Goal: Transaction & Acquisition: Purchase product/service

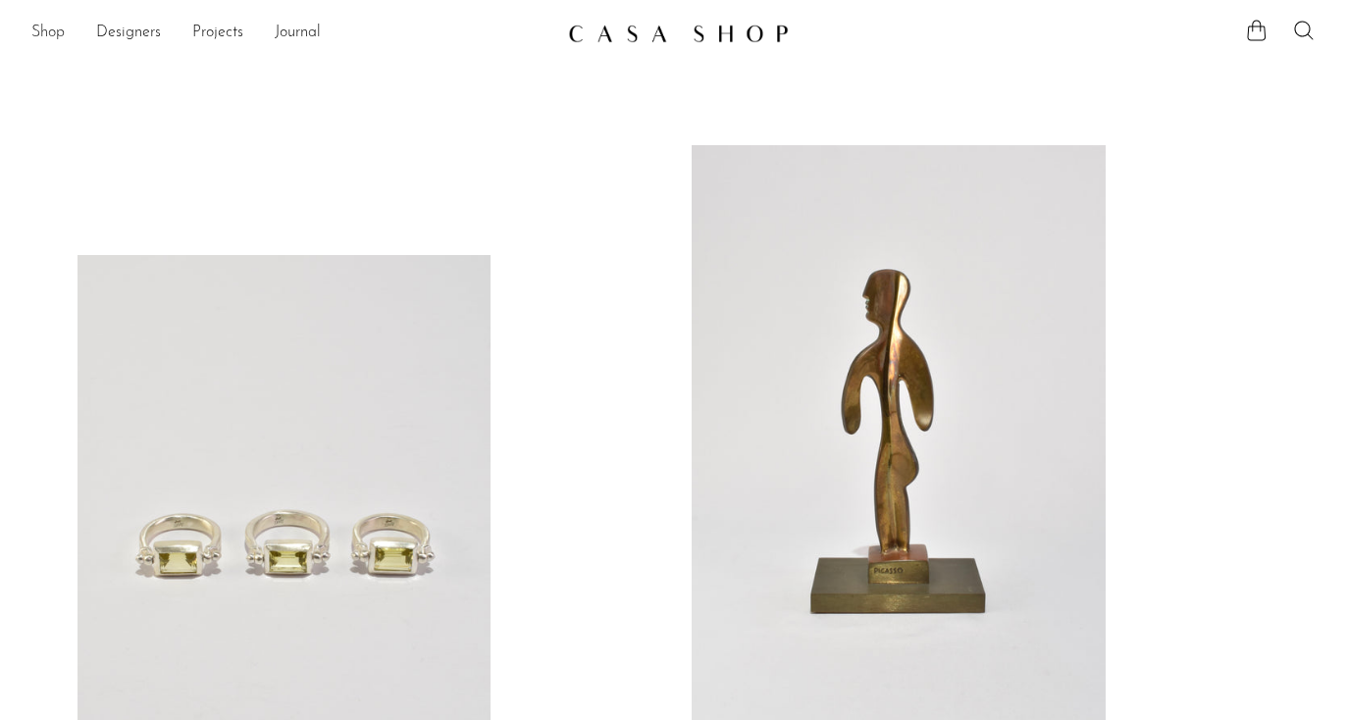
click at [51, 29] on link "Shop" at bounding box center [47, 34] width 33 height 26
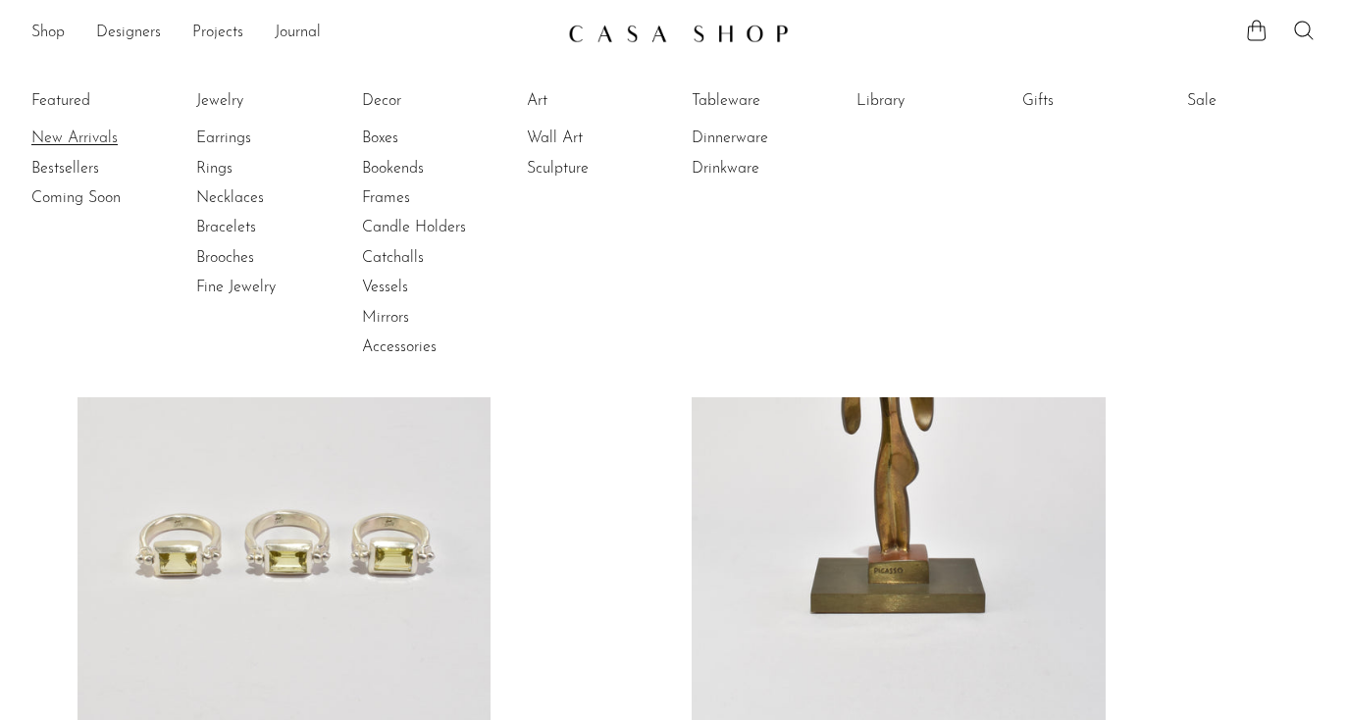
click at [60, 136] on link "New Arrivals" at bounding box center [104, 139] width 147 height 22
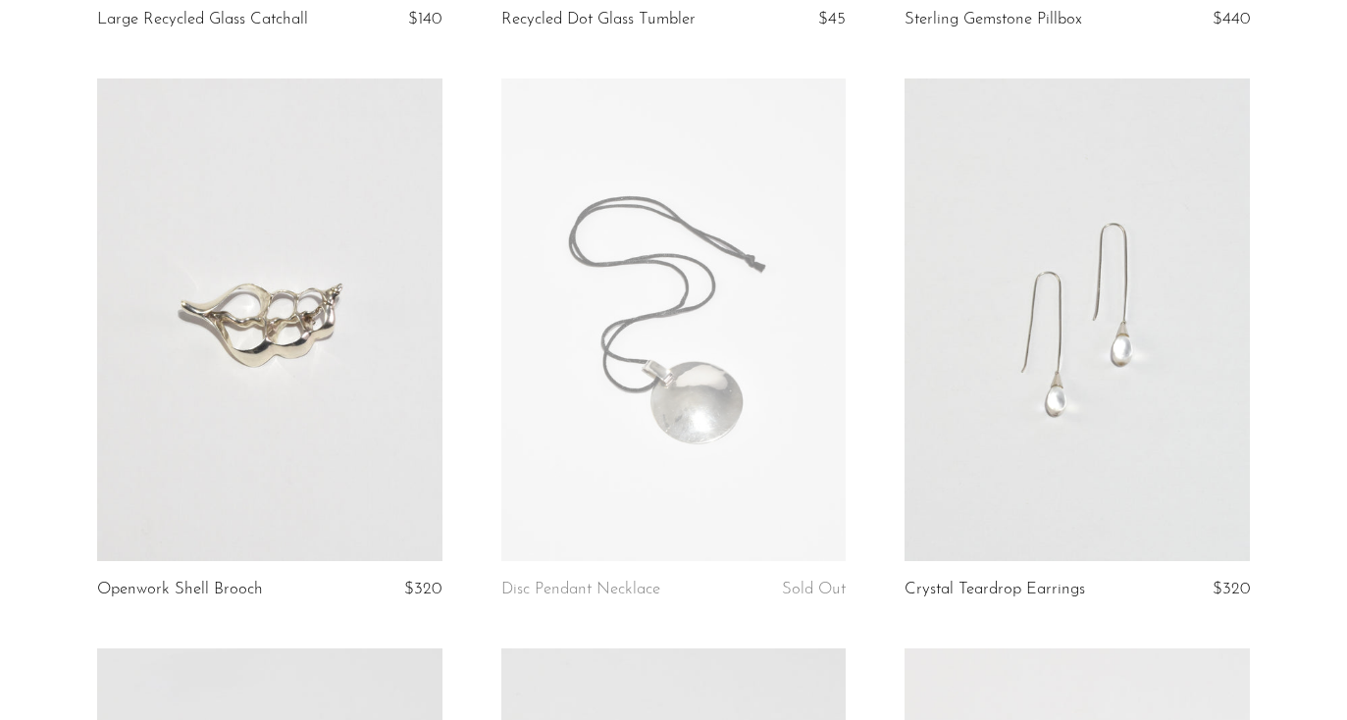
scroll to position [678, 0]
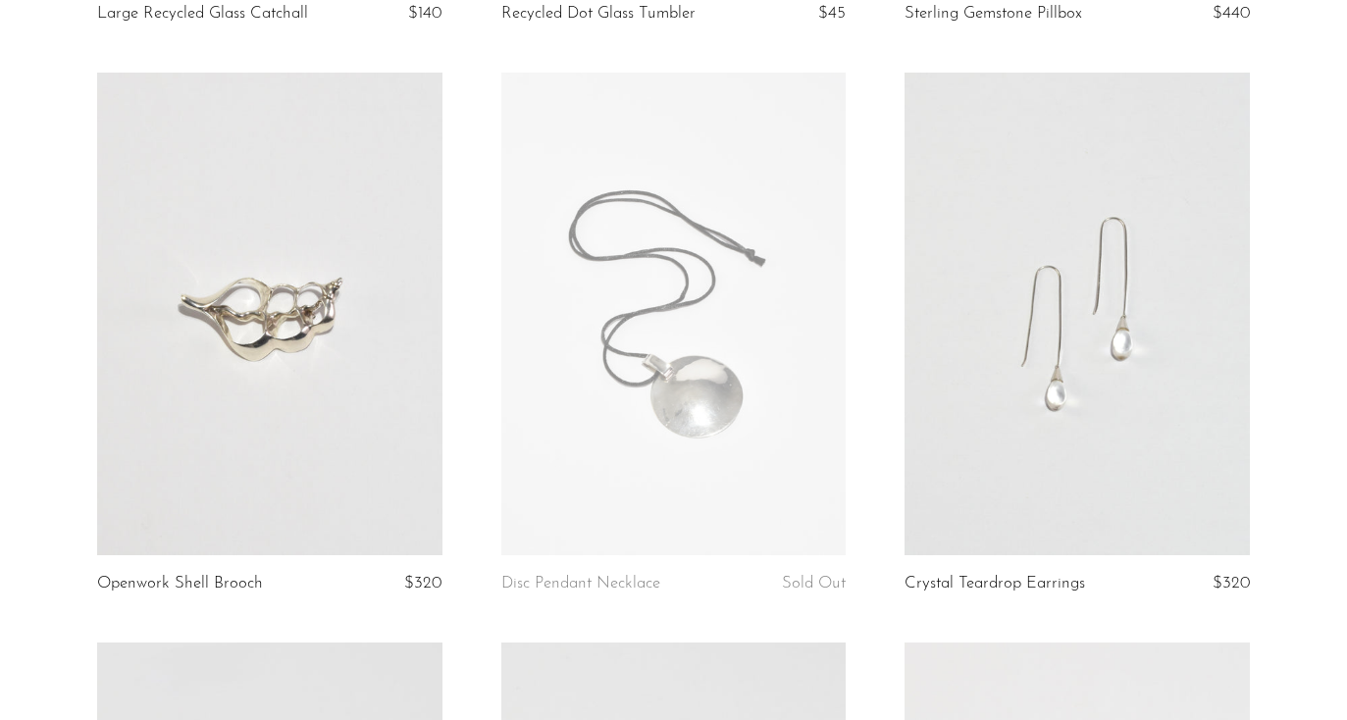
click at [1126, 373] on link at bounding box center [1077, 315] width 345 height 484
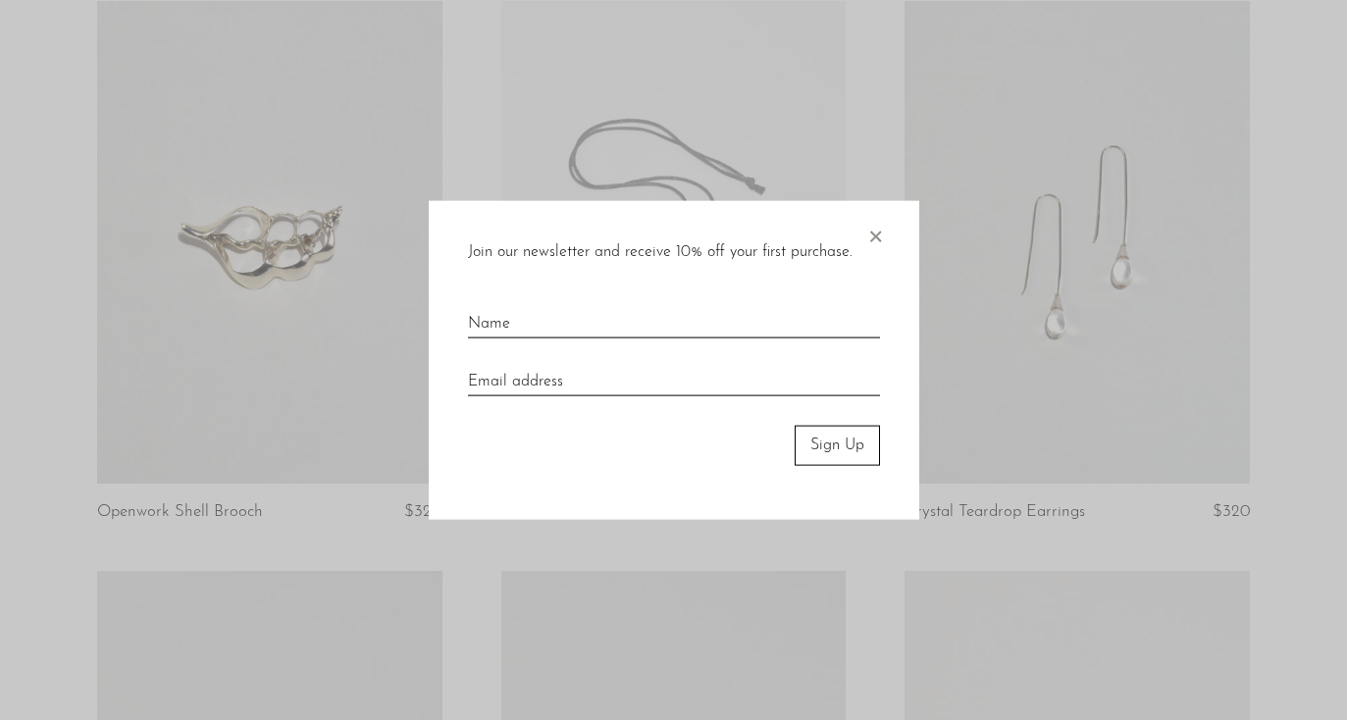
scroll to position [759, 0]
click at [873, 234] on span "×" at bounding box center [876, 232] width 20 height 63
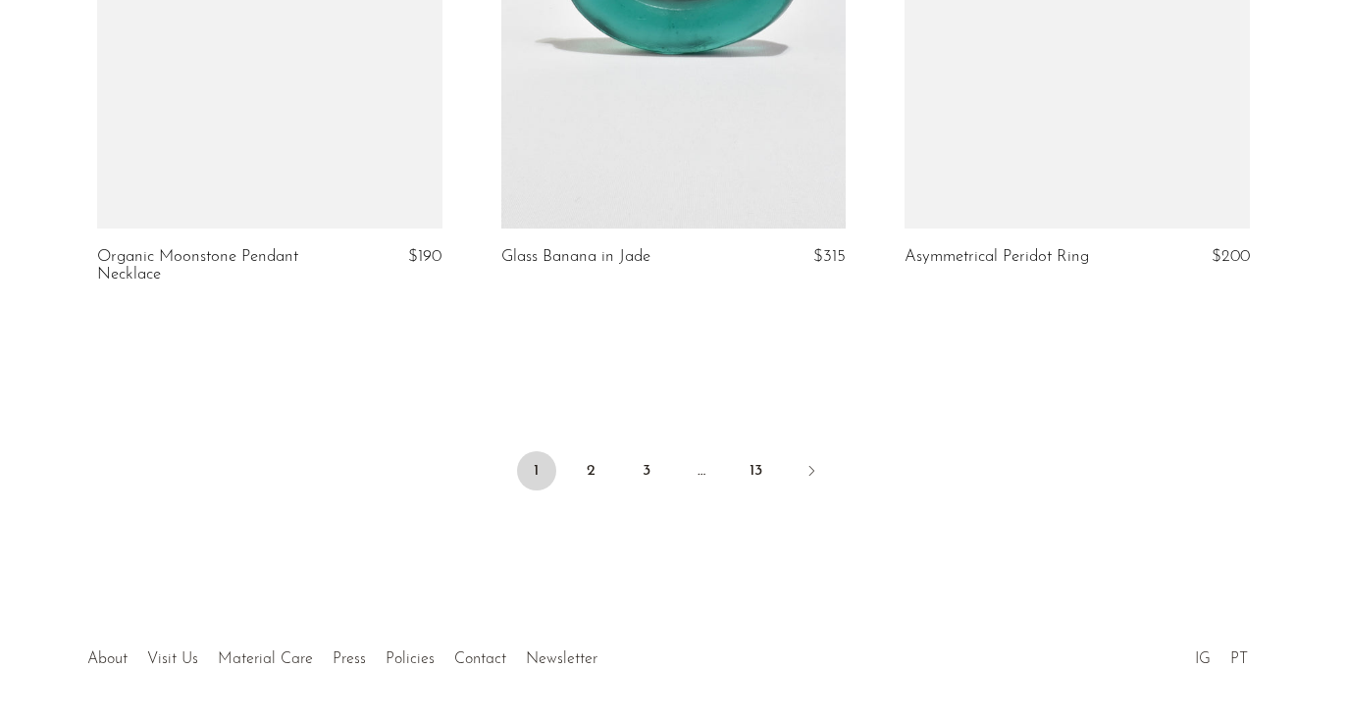
scroll to position [6807, 0]
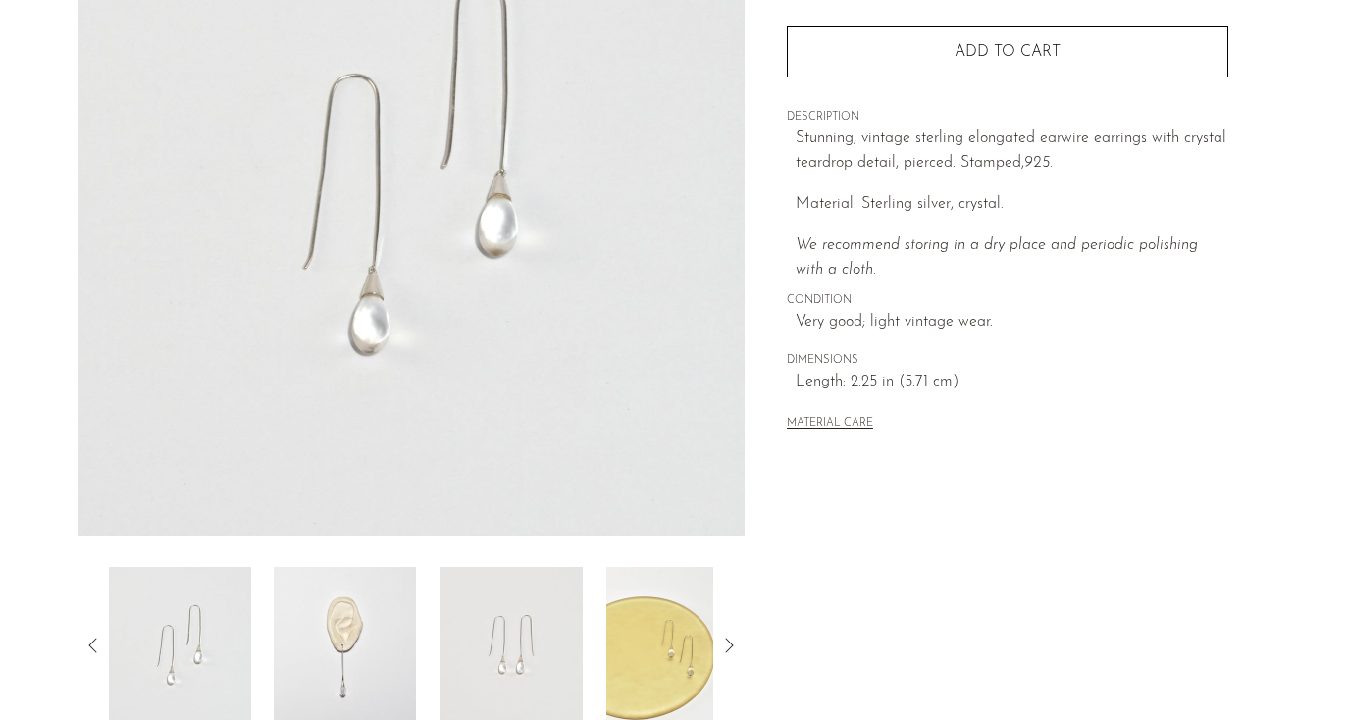
scroll to position [354, 0]
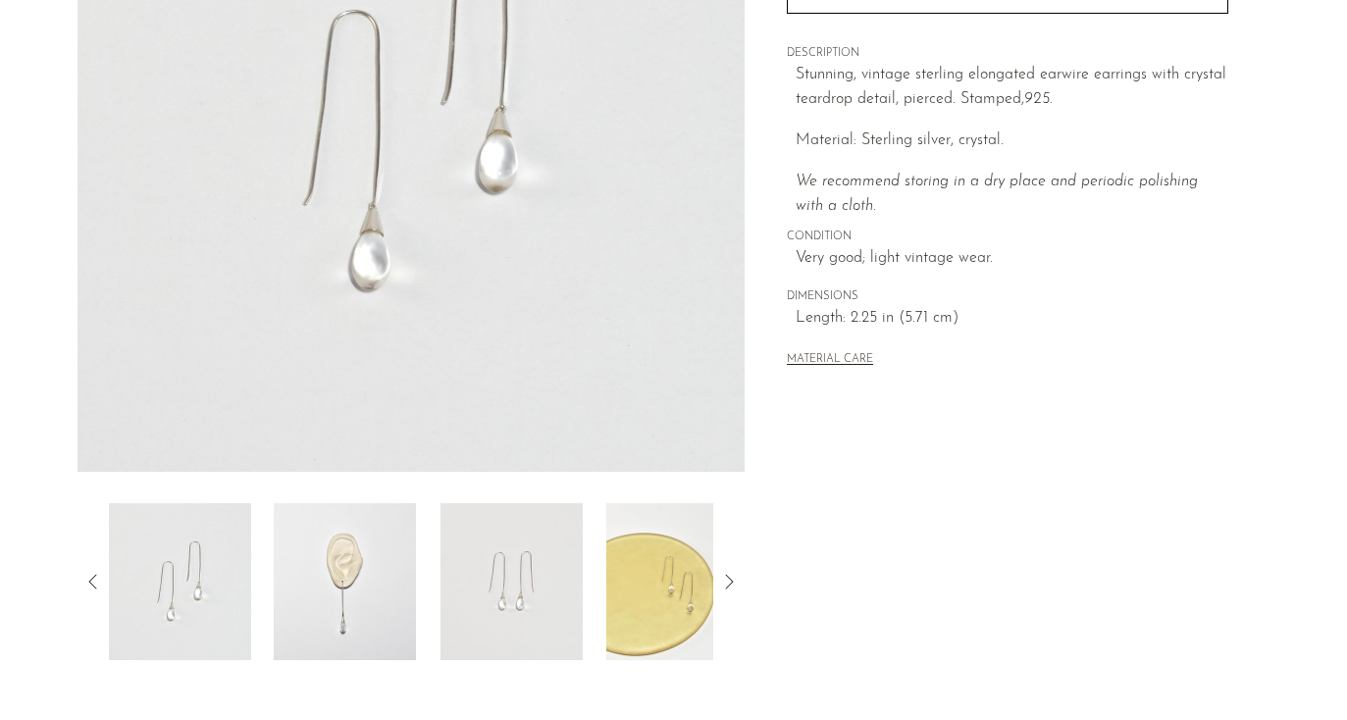
click at [328, 584] on img at bounding box center [345, 581] width 142 height 157
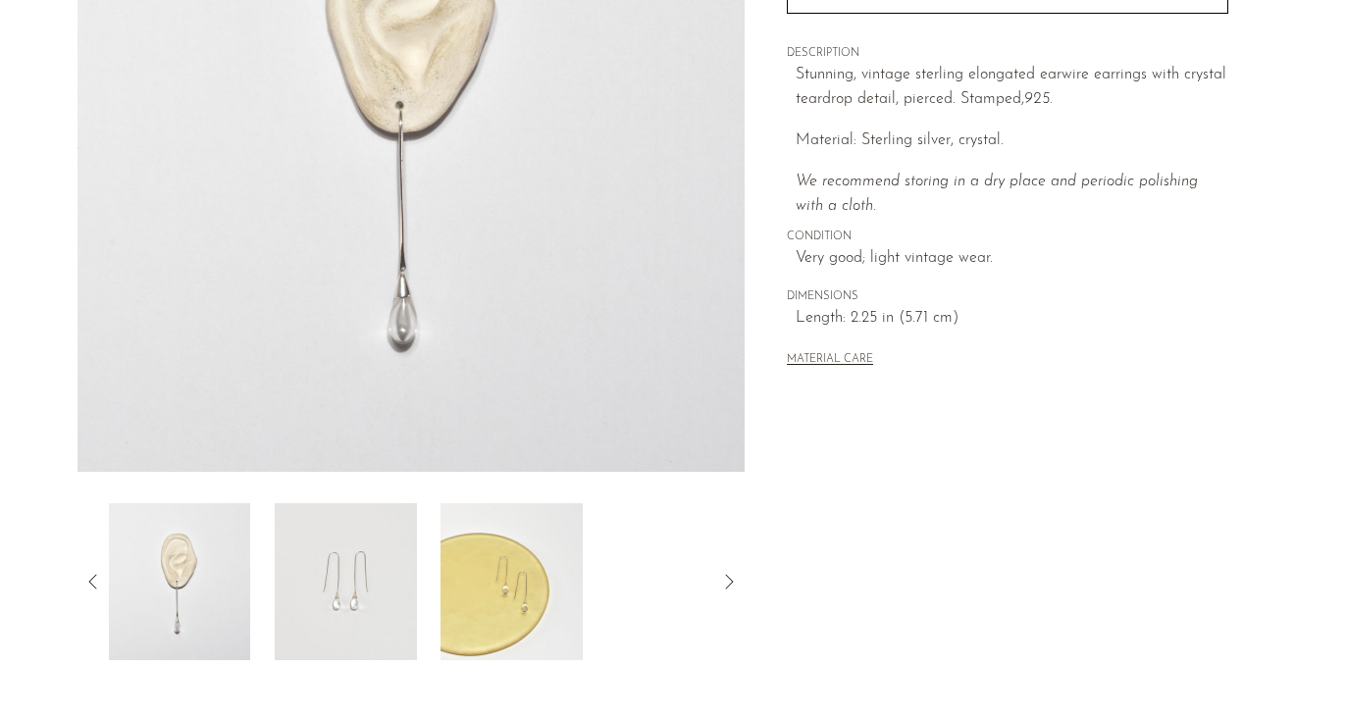
click at [370, 612] on img at bounding box center [346, 581] width 142 height 157
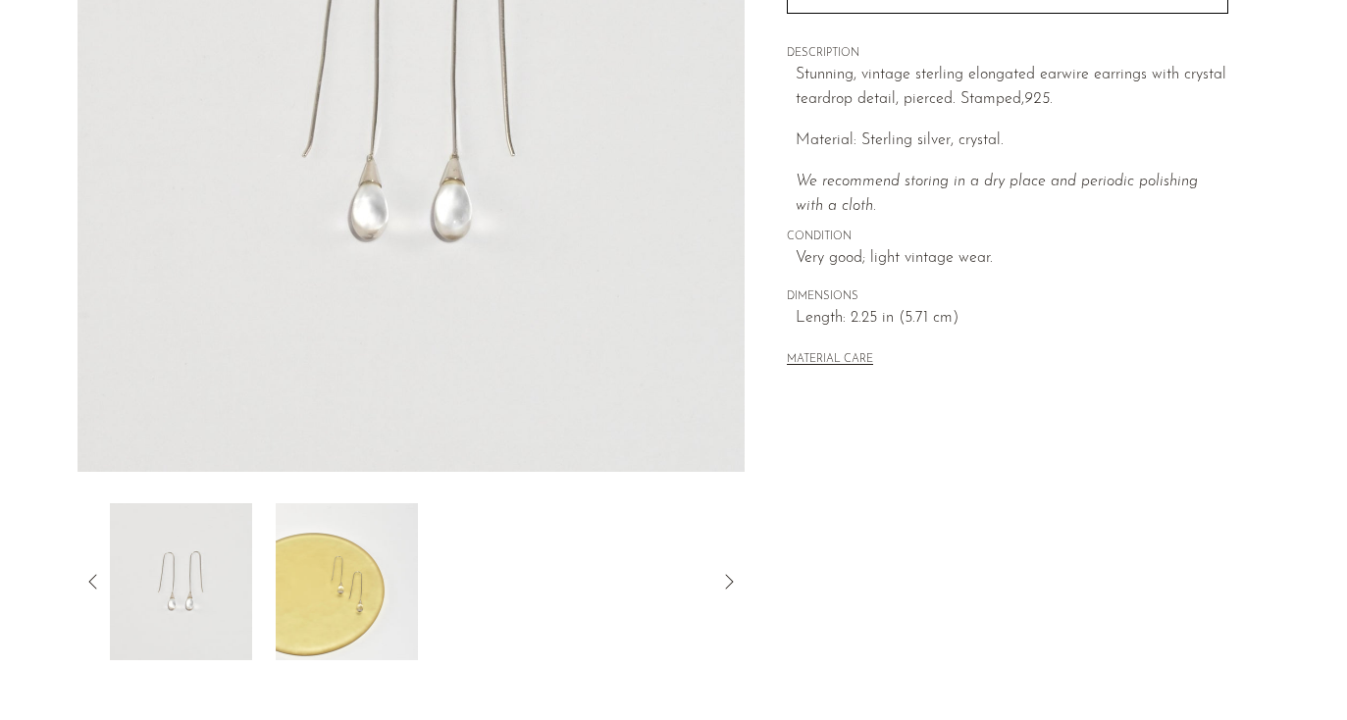
click at [381, 628] on img at bounding box center [347, 581] width 142 height 157
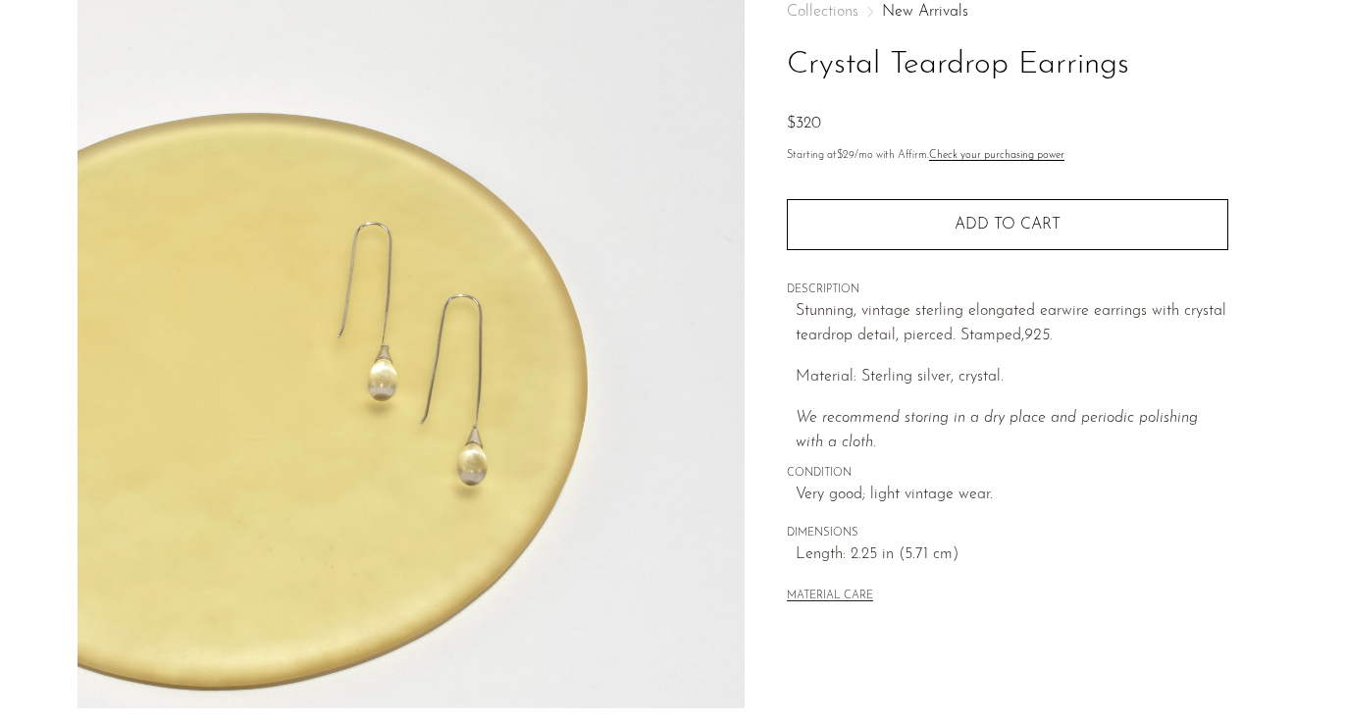
scroll to position [128, 0]
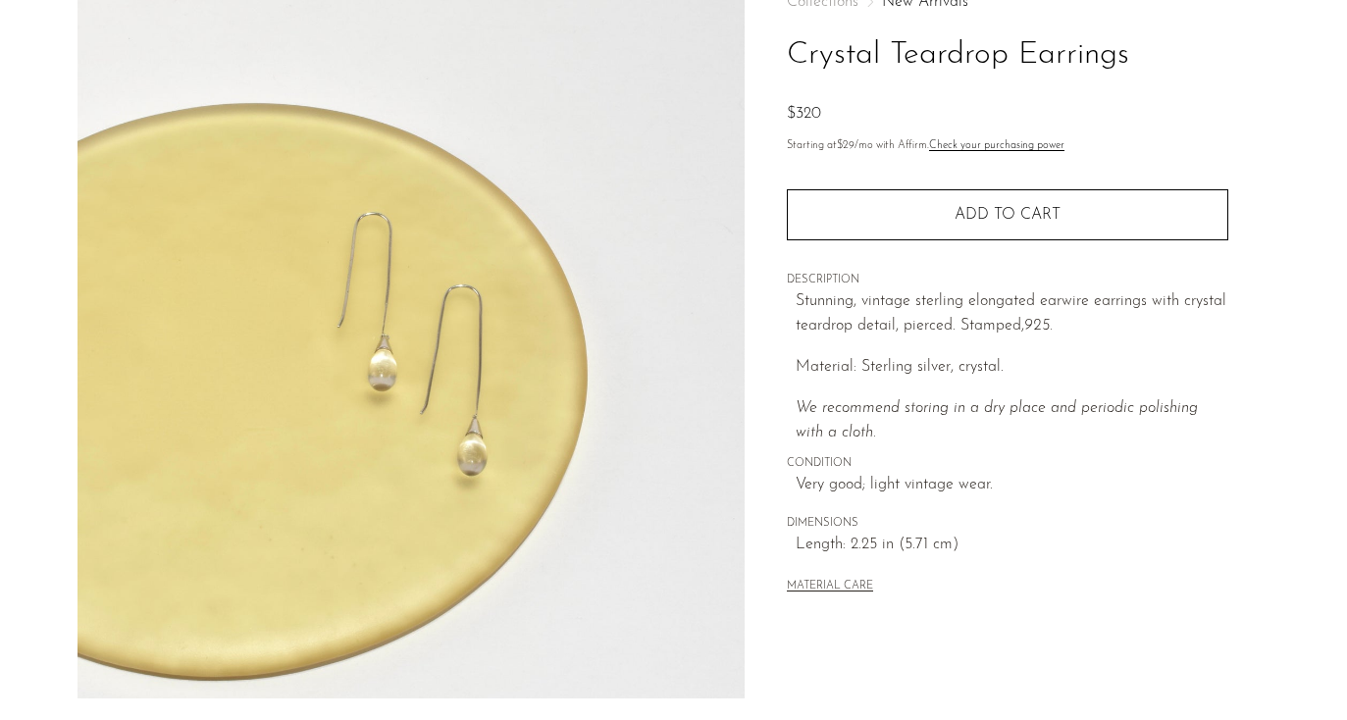
drag, startPoint x: 782, startPoint y: 32, endPoint x: 1159, endPoint y: 32, distance: 376.8
click at [1159, 32] on div "Collections New Arrivals Crystal Teardrop Earrings $320 Starting at $29 /mo wit…" at bounding box center [1007, 425] width 525 height 924
copy h1 "Crystal Teardrop Earrings"
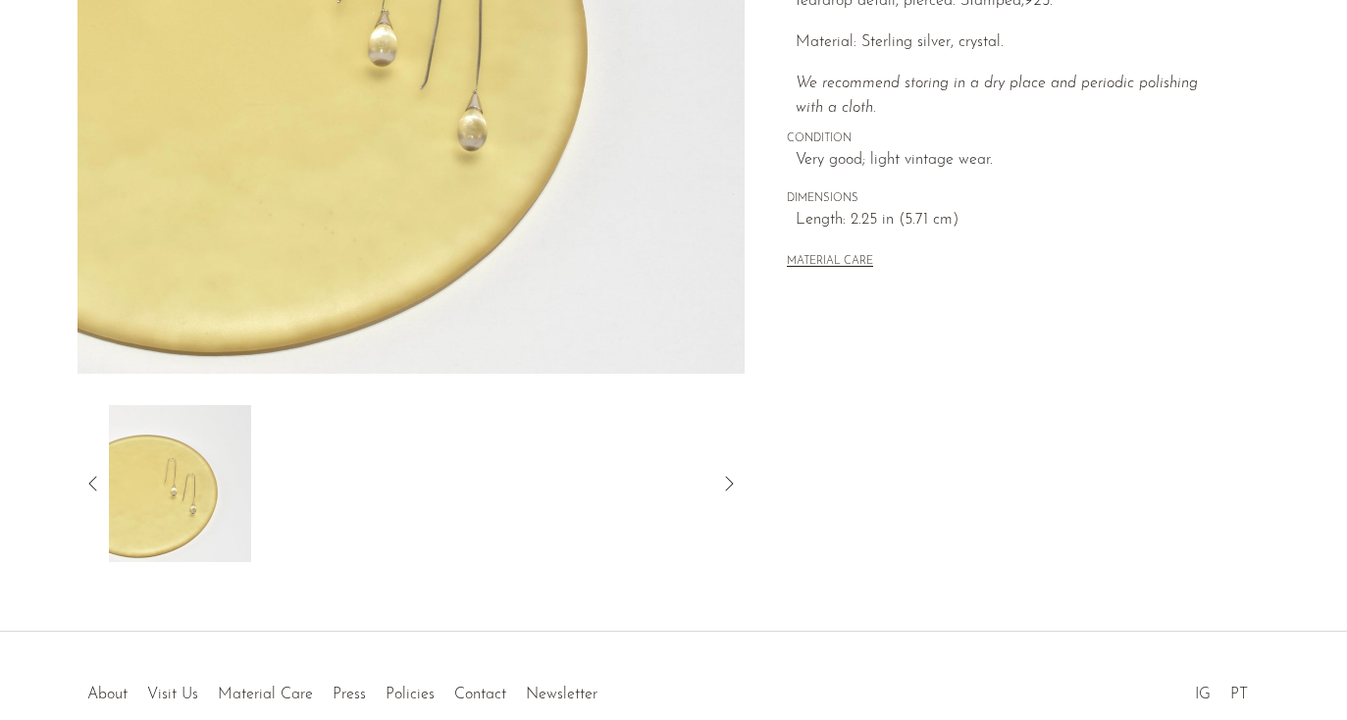
scroll to position [482, 0]
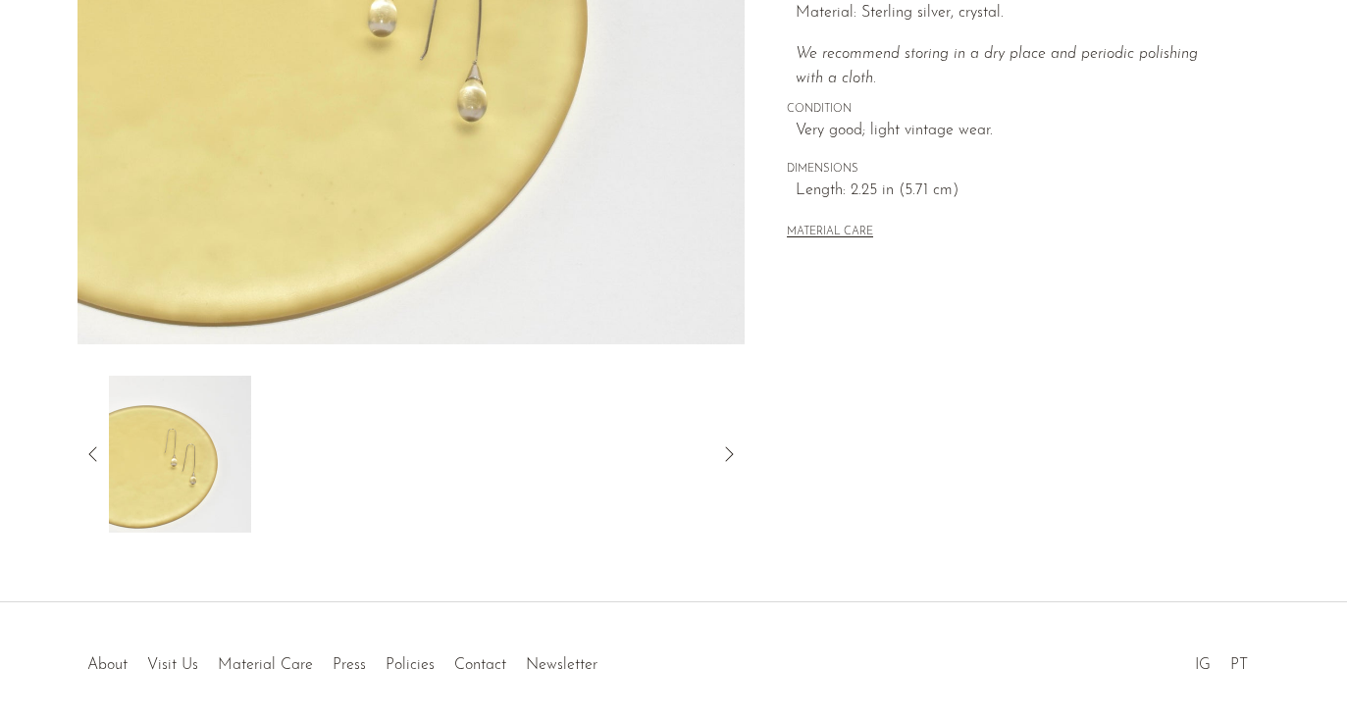
click at [95, 447] on icon at bounding box center [92, 453] width 8 height 15
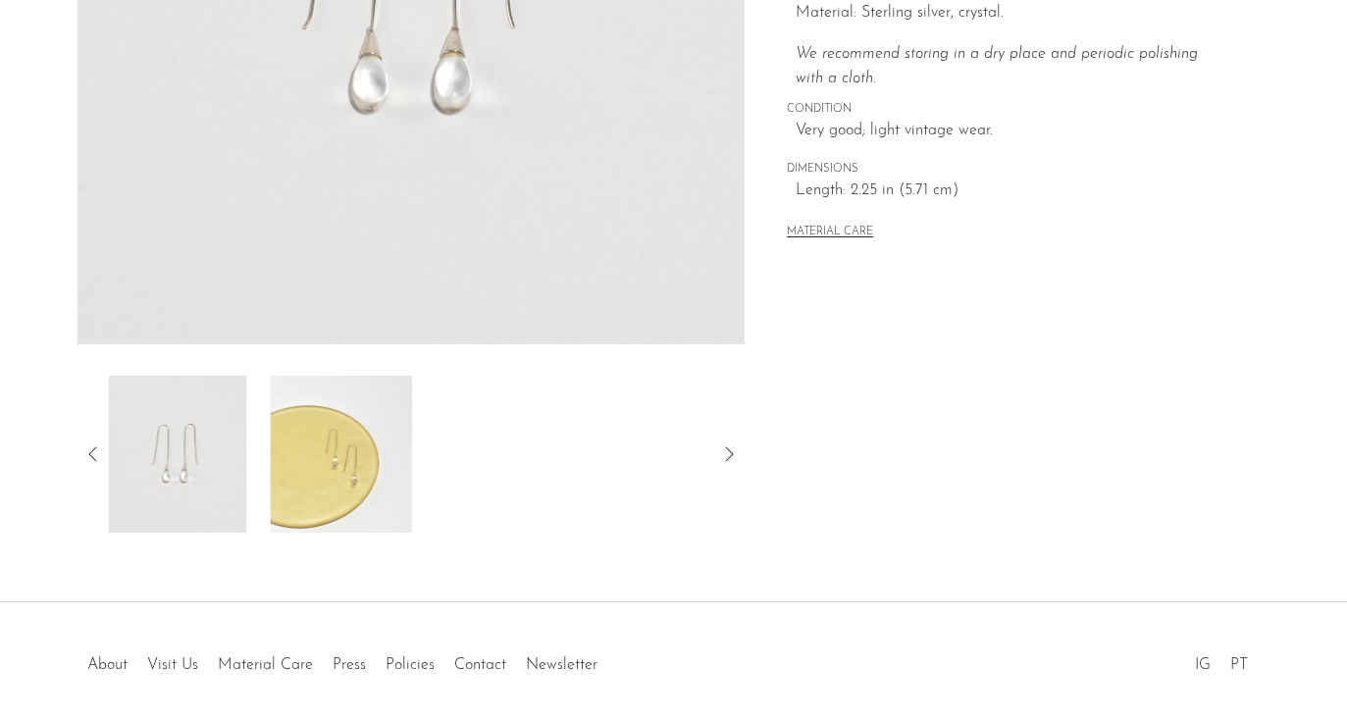
click at [155, 466] on img at bounding box center [175, 454] width 142 height 157
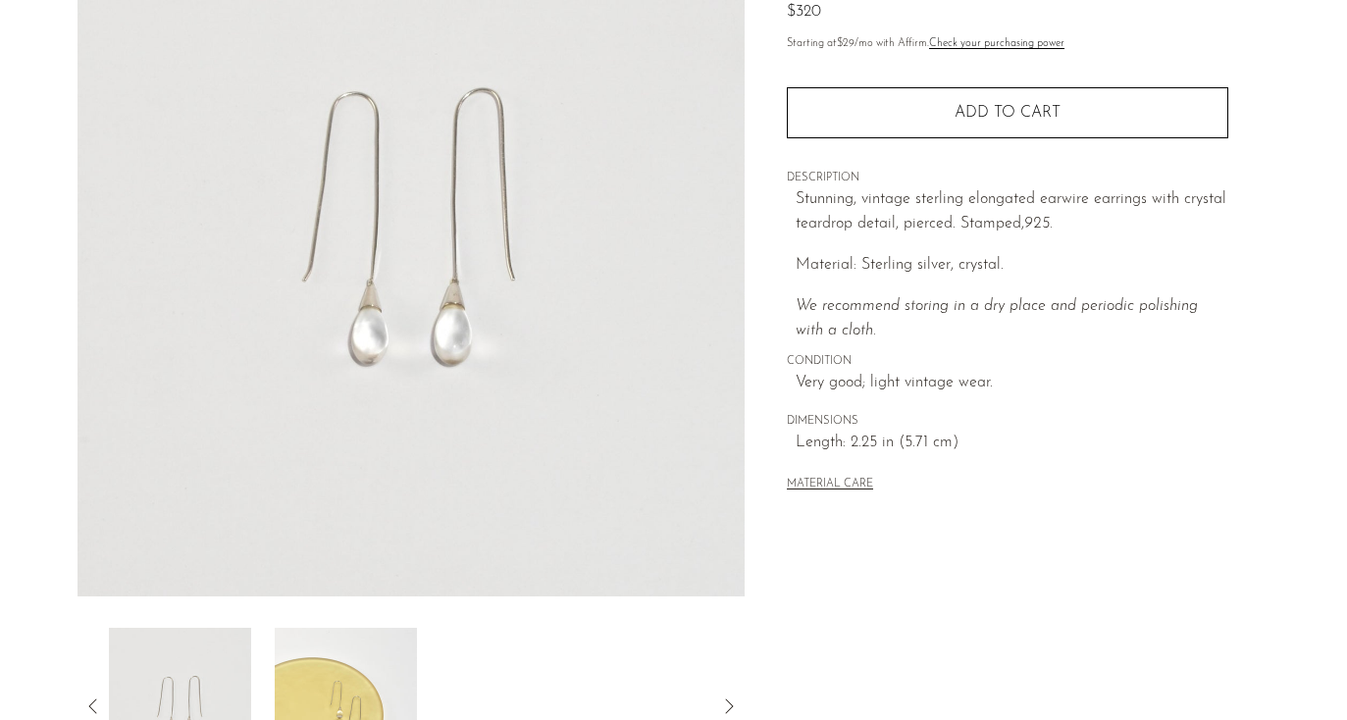
scroll to position [317, 0]
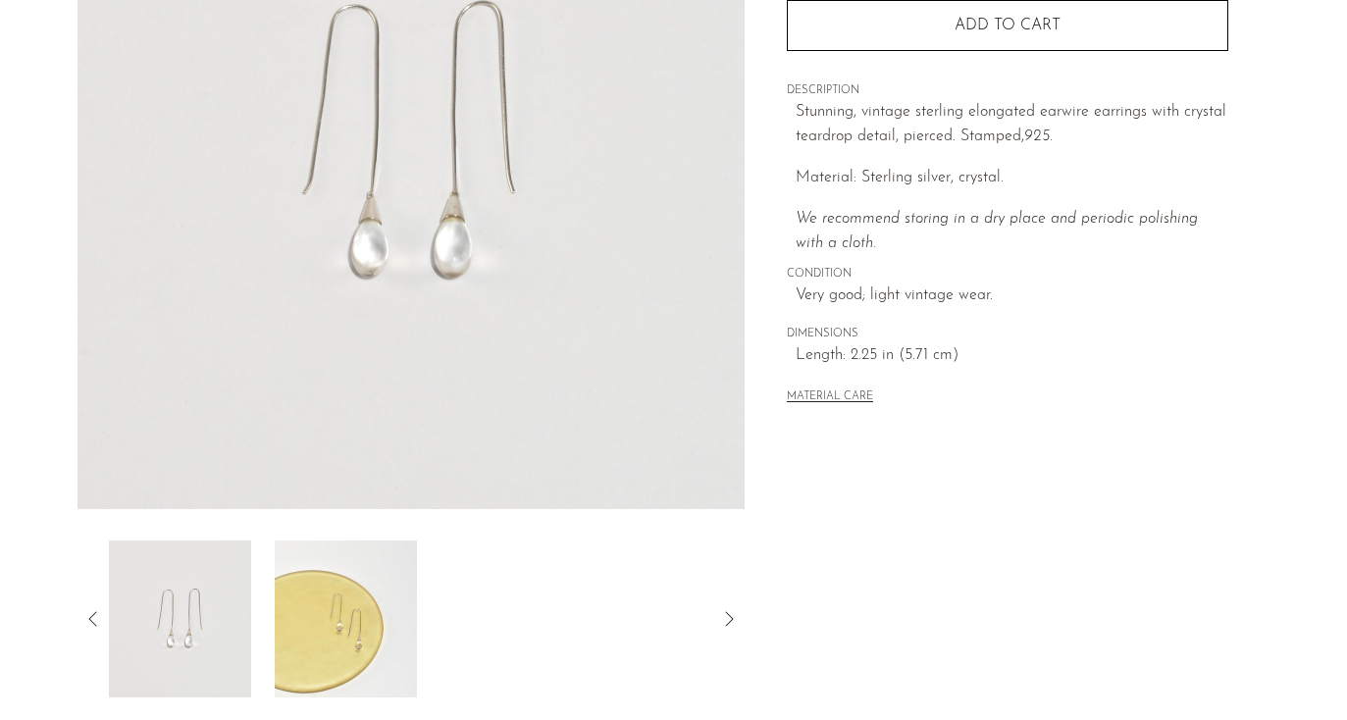
click at [99, 623] on icon at bounding box center [93, 619] width 24 height 24
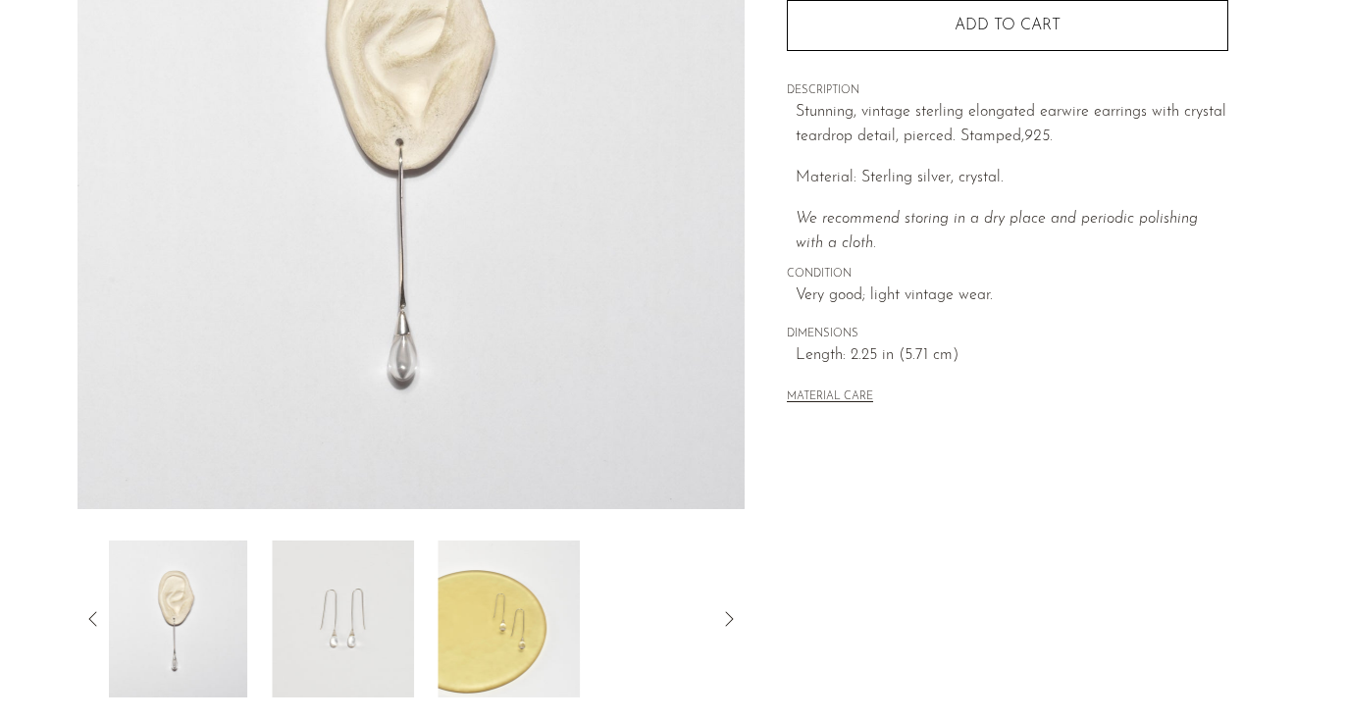
click at [177, 635] on img at bounding box center [177, 619] width 142 height 157
